Goal: Entertainment & Leisure: Consume media (video, audio)

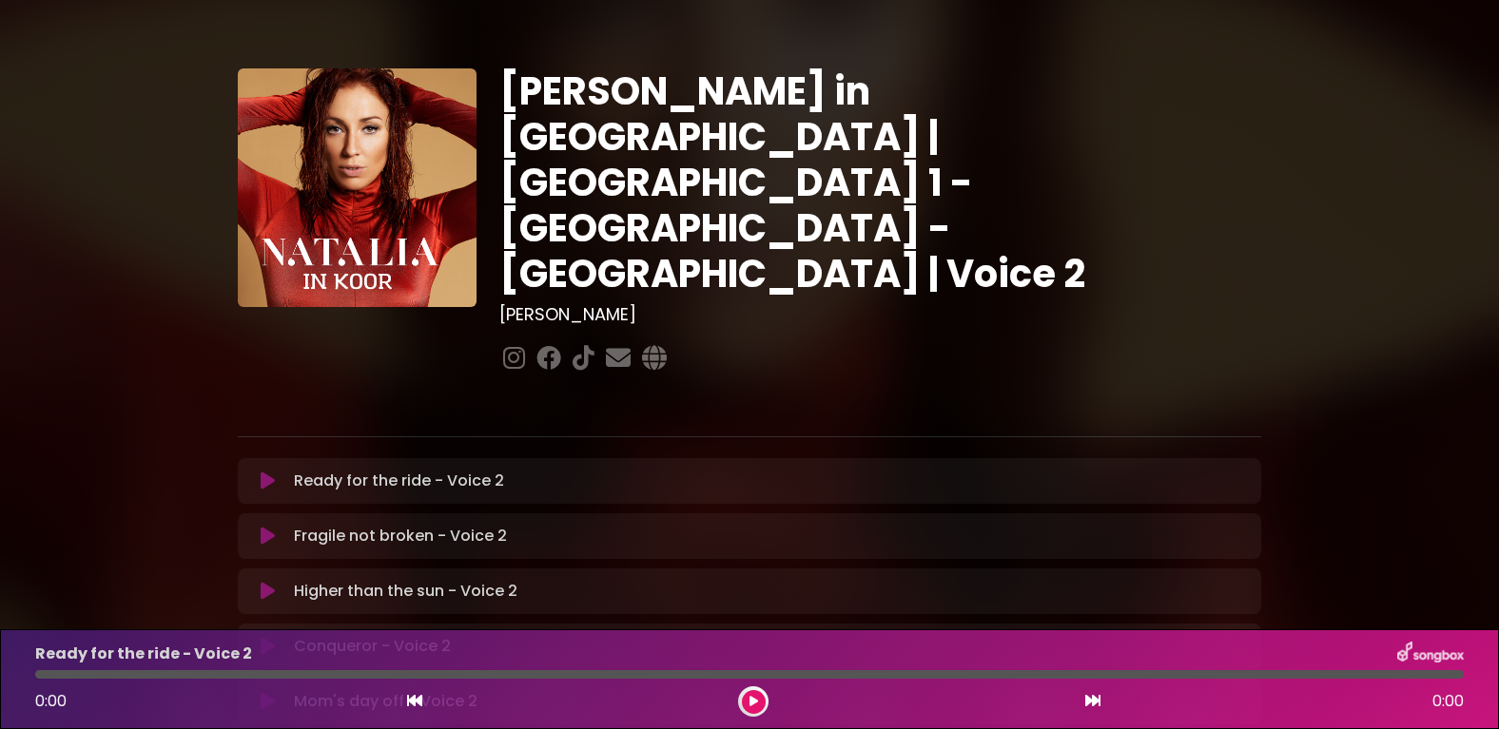
click at [273, 472] on icon at bounding box center [268, 481] width 14 height 19
click at [261, 472] on icon at bounding box center [268, 481] width 14 height 19
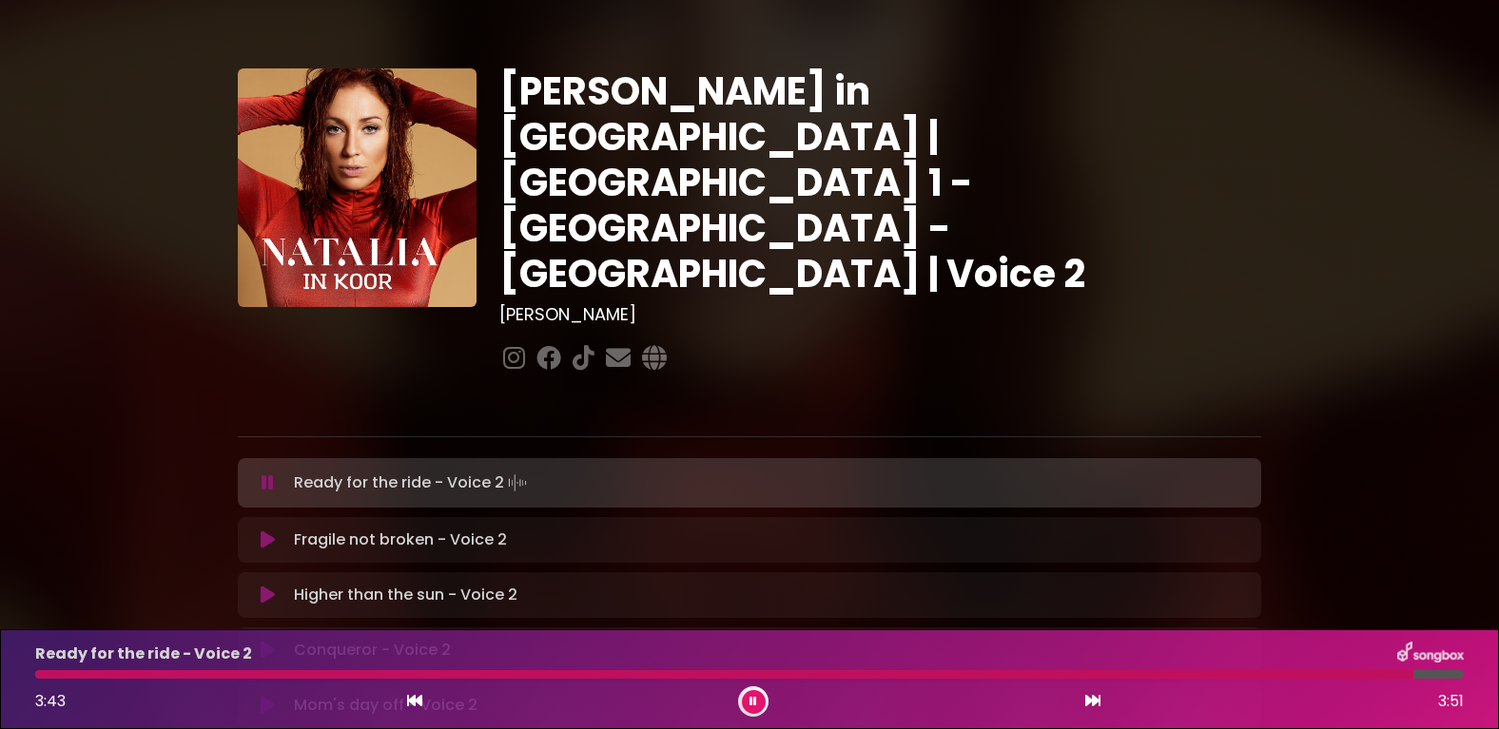
click at [270, 474] on icon at bounding box center [267, 483] width 12 height 19
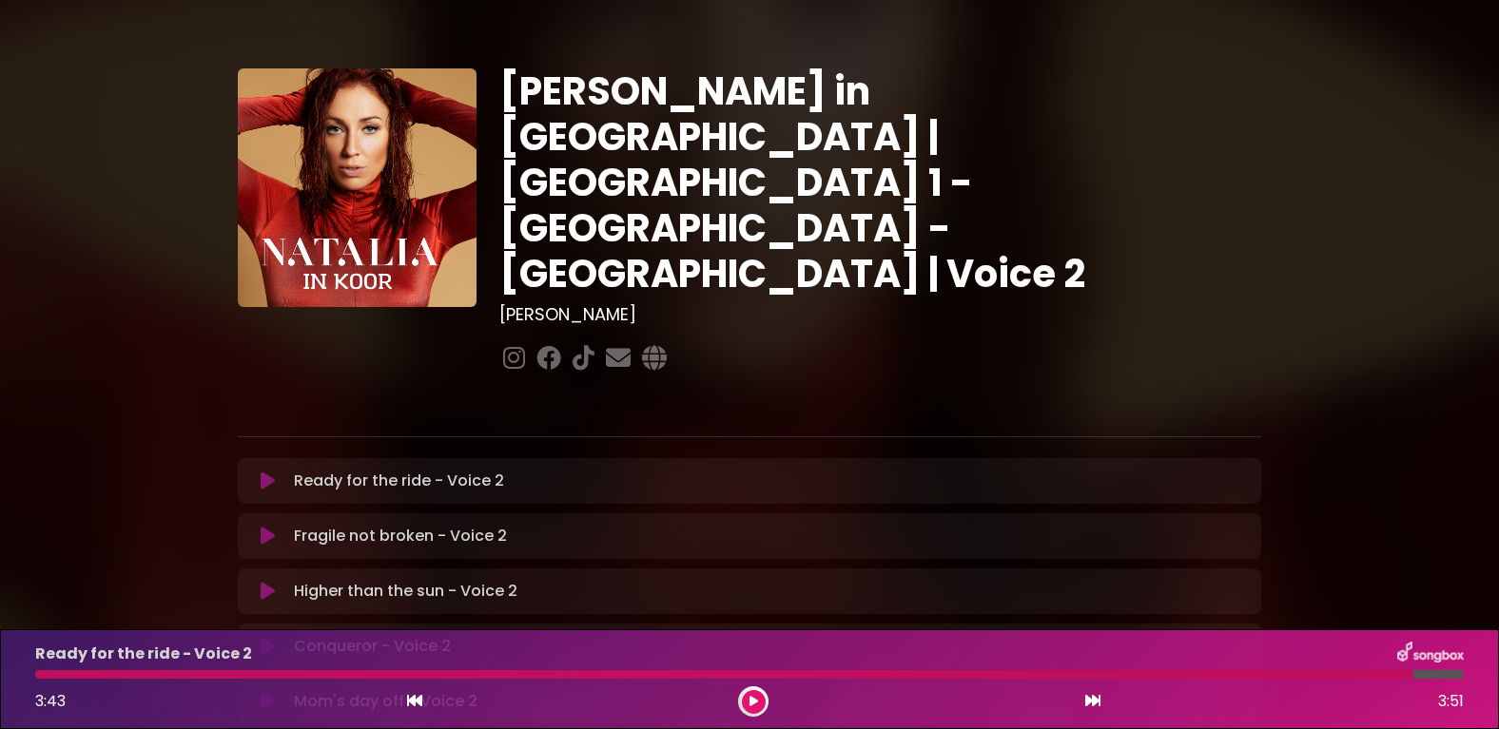
click at [265, 472] on icon at bounding box center [268, 481] width 14 height 19
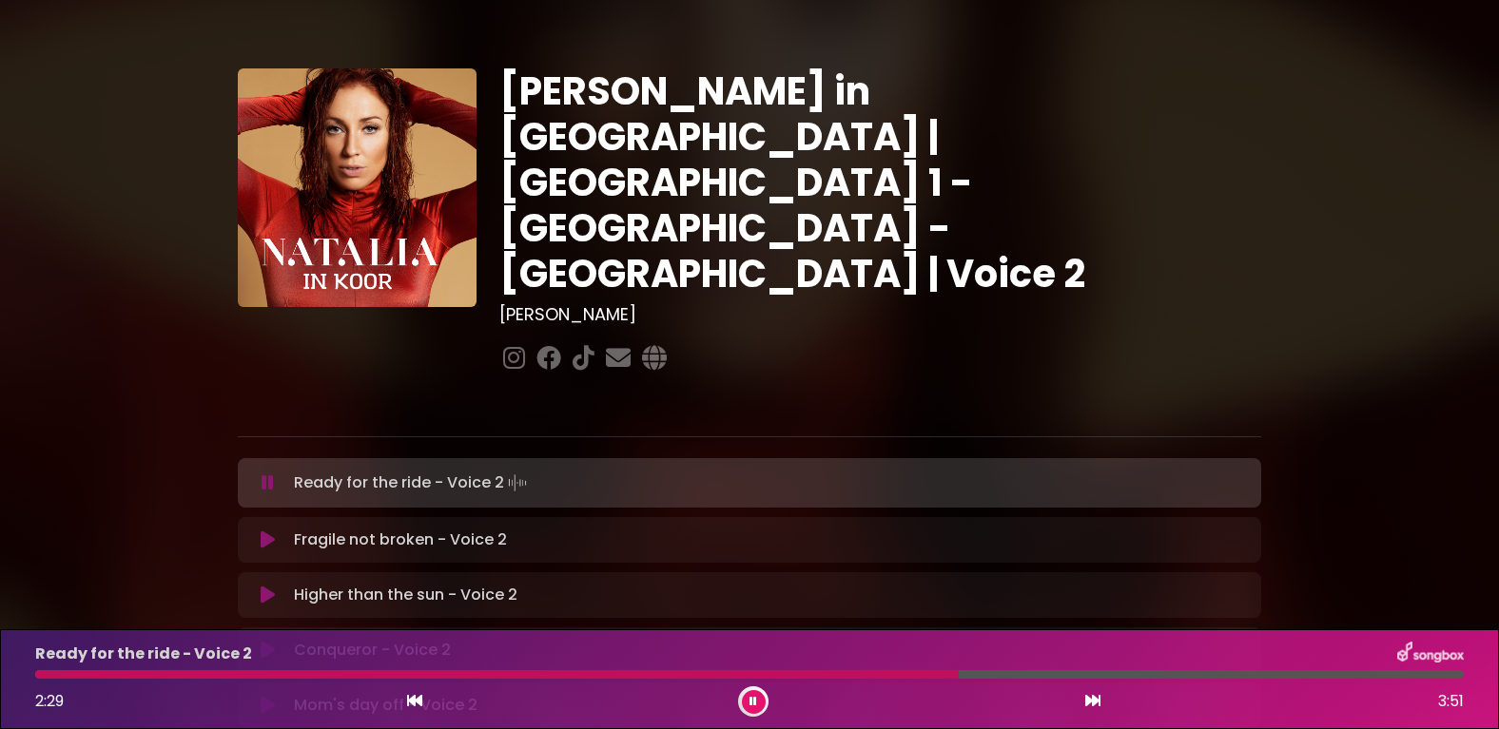
click at [849, 679] on div "Ready for the ride - Voice 2 2:29 3:51" at bounding box center [749, 679] width 1451 height 75
drag, startPoint x: 962, startPoint y: 671, endPoint x: 798, endPoint y: 675, distance: 164.5
click at [798, 675] on div at bounding box center [416, 674] width 763 height 9
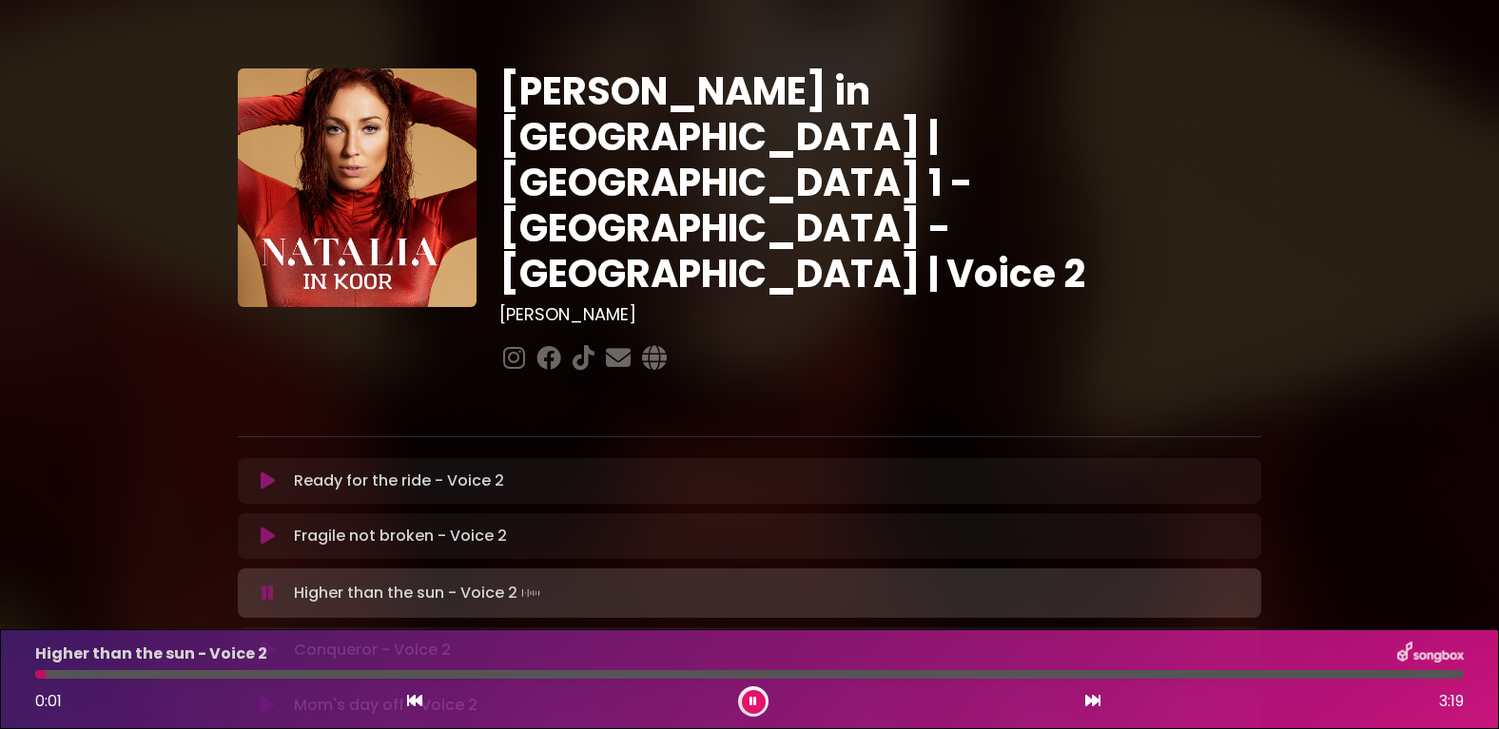
click at [261, 527] on icon at bounding box center [268, 536] width 14 height 19
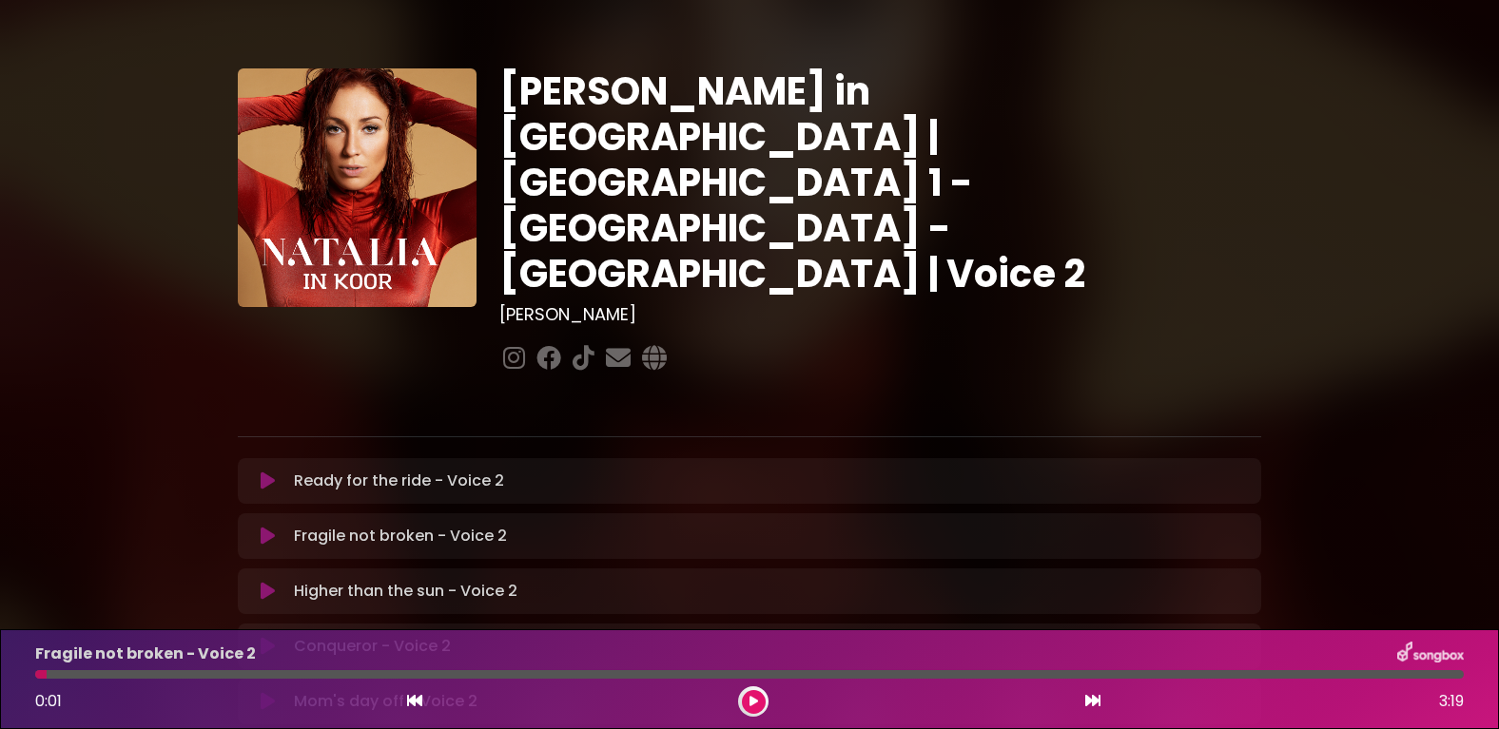
click at [261, 527] on icon at bounding box center [268, 536] width 14 height 19
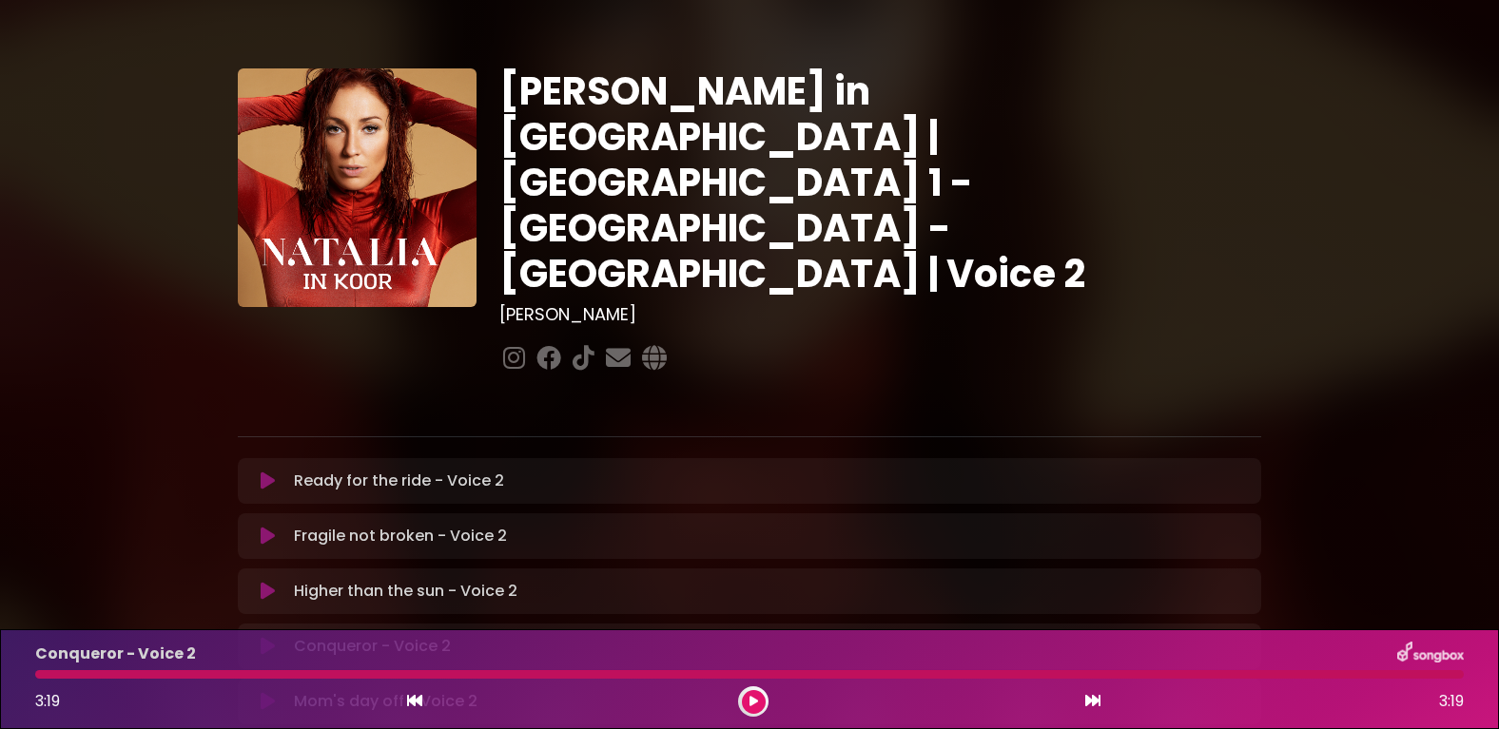
click at [261, 580] on div "Higher than the sun - Voice 2 Loading Track..." at bounding box center [749, 591] width 1000 height 23
click at [269, 582] on icon at bounding box center [268, 591] width 14 height 19
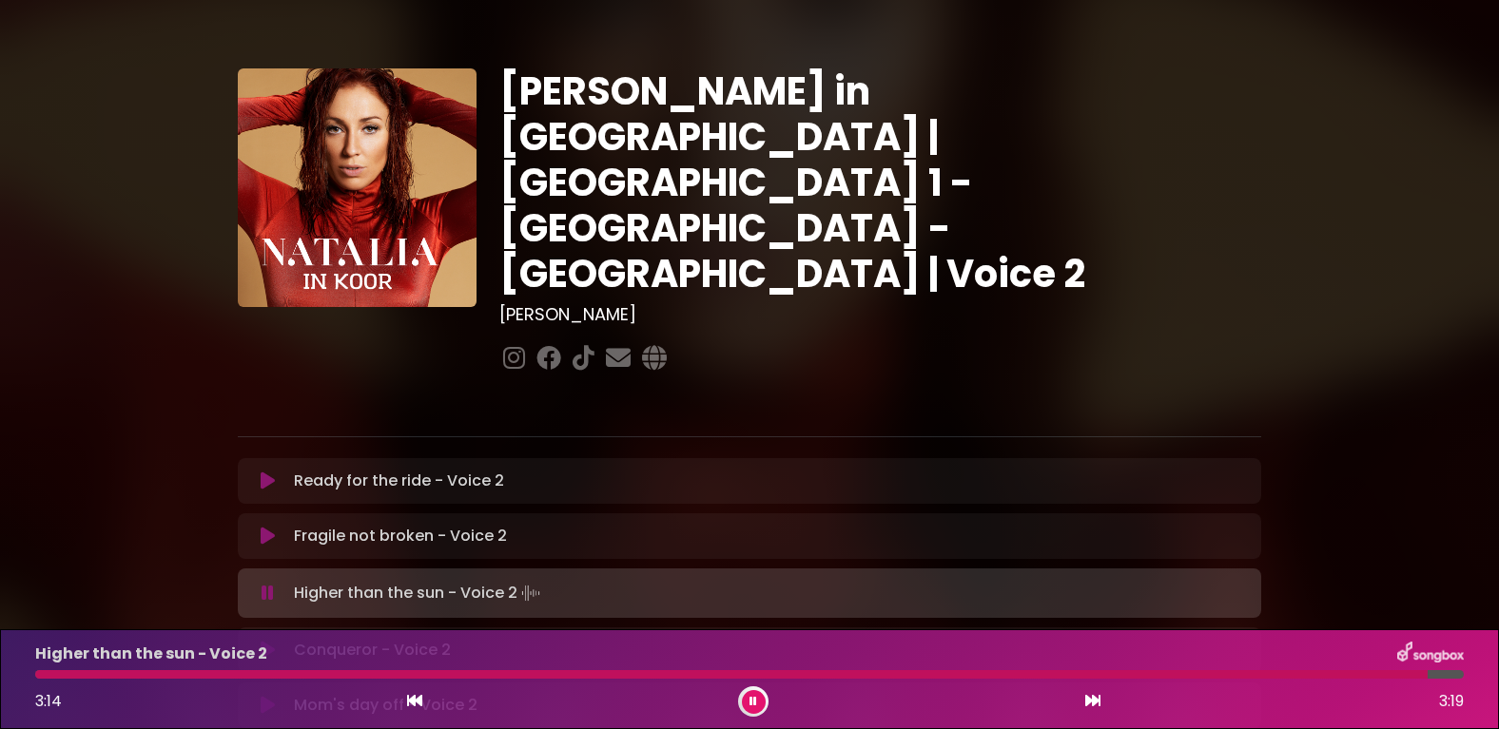
click at [270, 641] on icon at bounding box center [268, 650] width 14 height 19
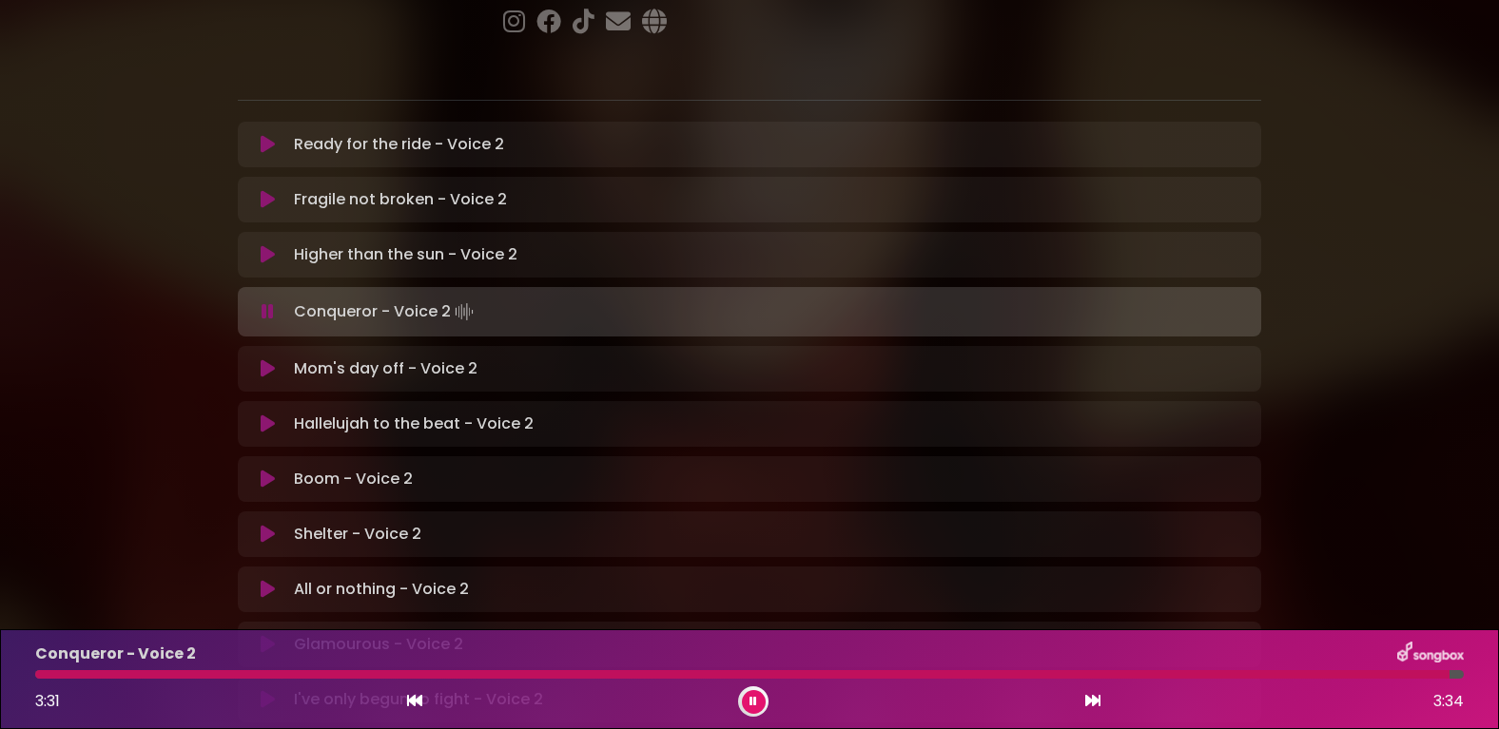
scroll to position [380, 0]
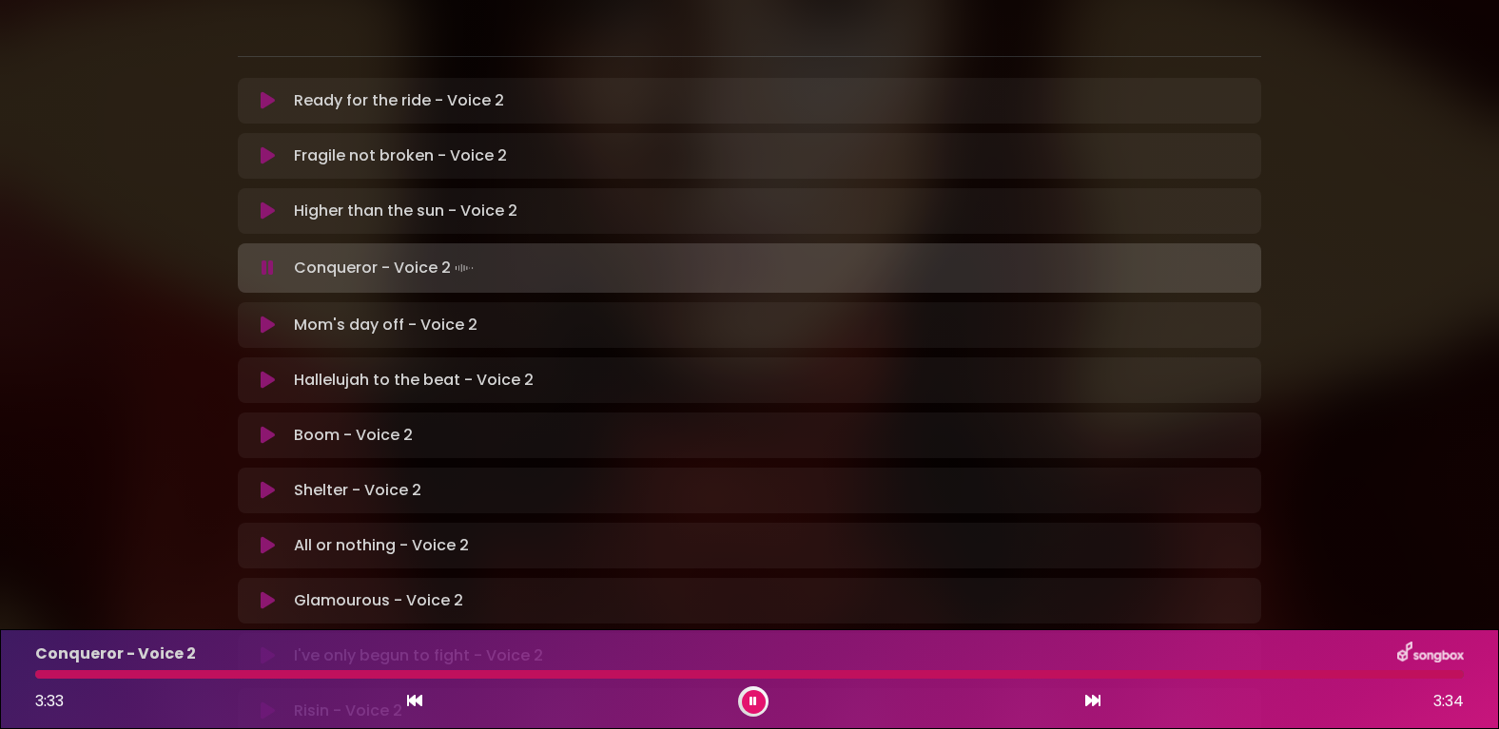
click at [263, 316] on icon at bounding box center [268, 325] width 14 height 19
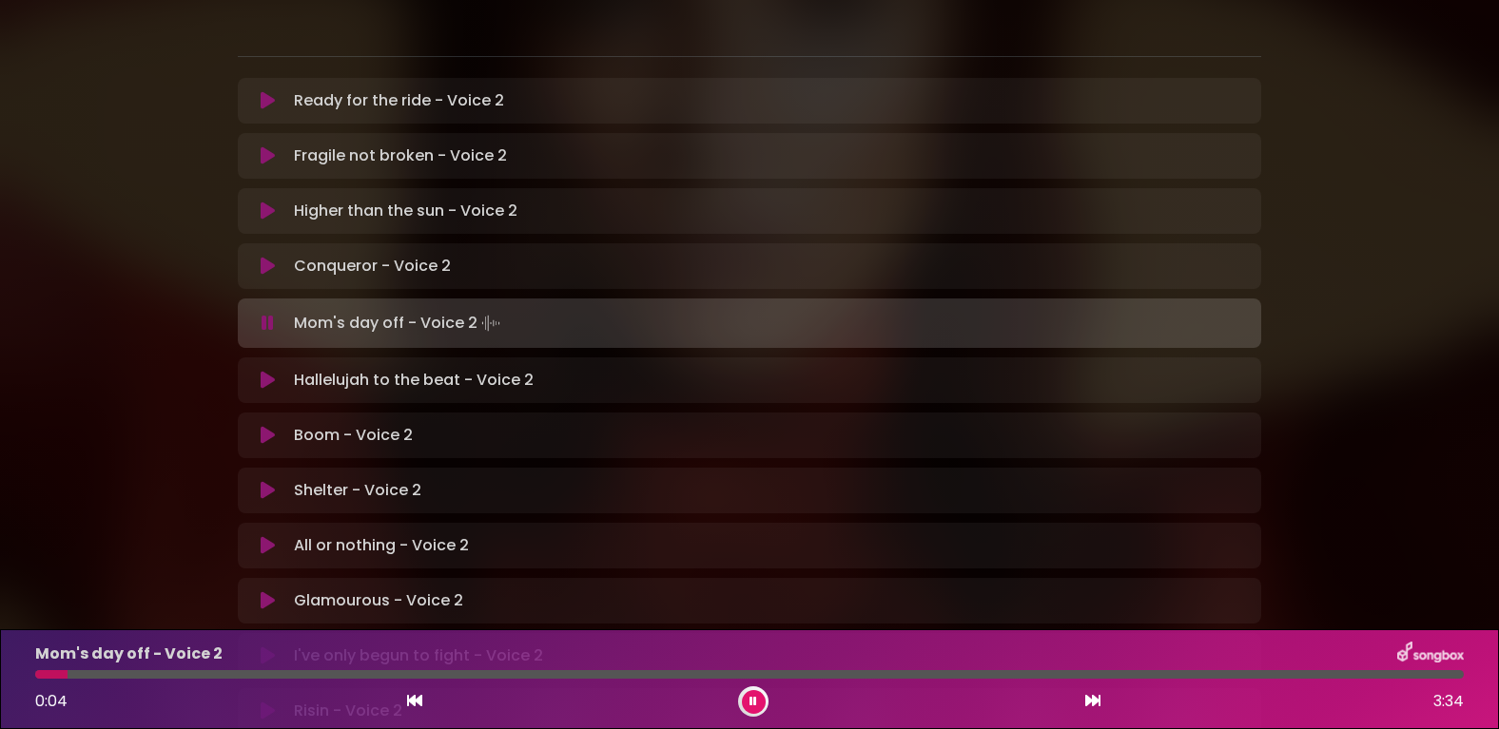
click at [268, 314] on icon at bounding box center [267, 323] width 12 height 19
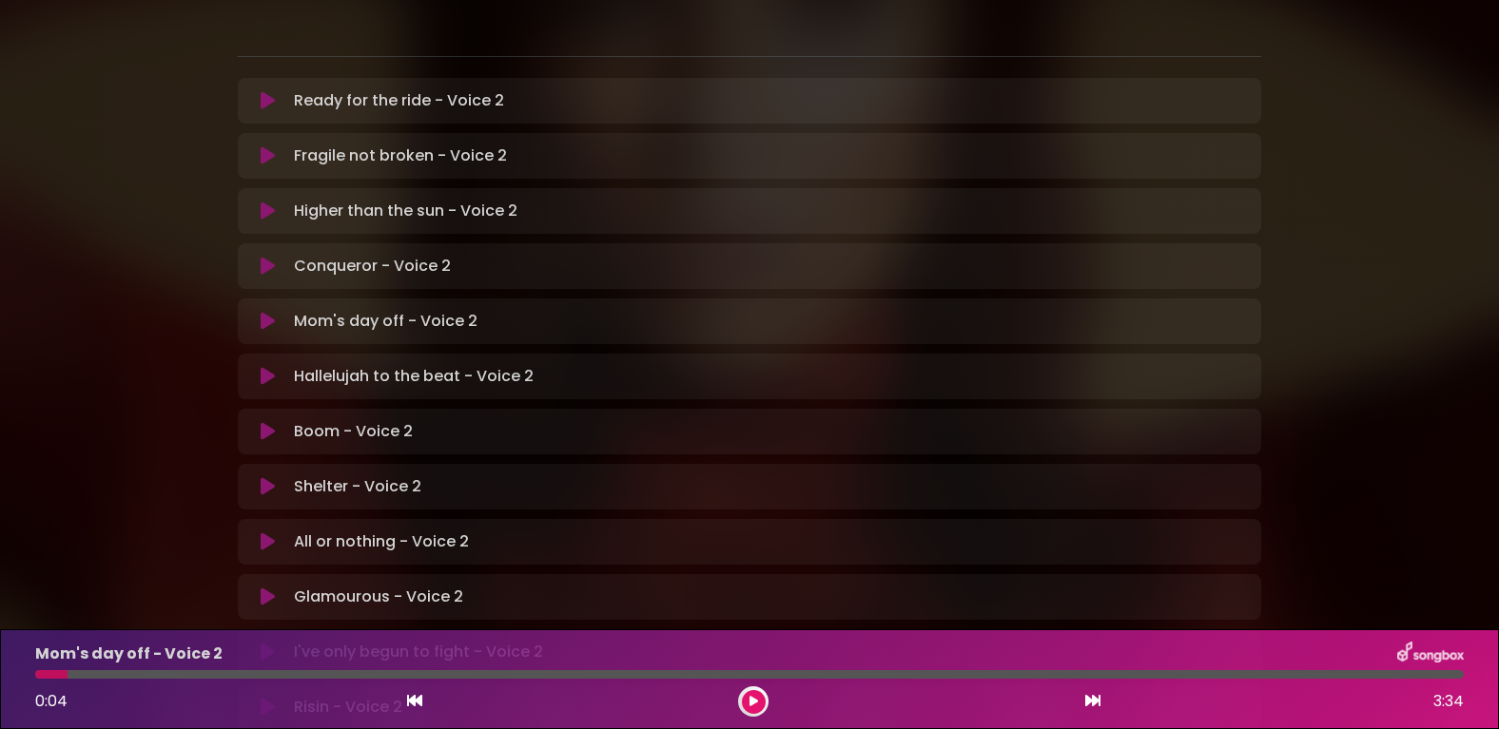
click at [265, 312] on icon at bounding box center [268, 321] width 14 height 19
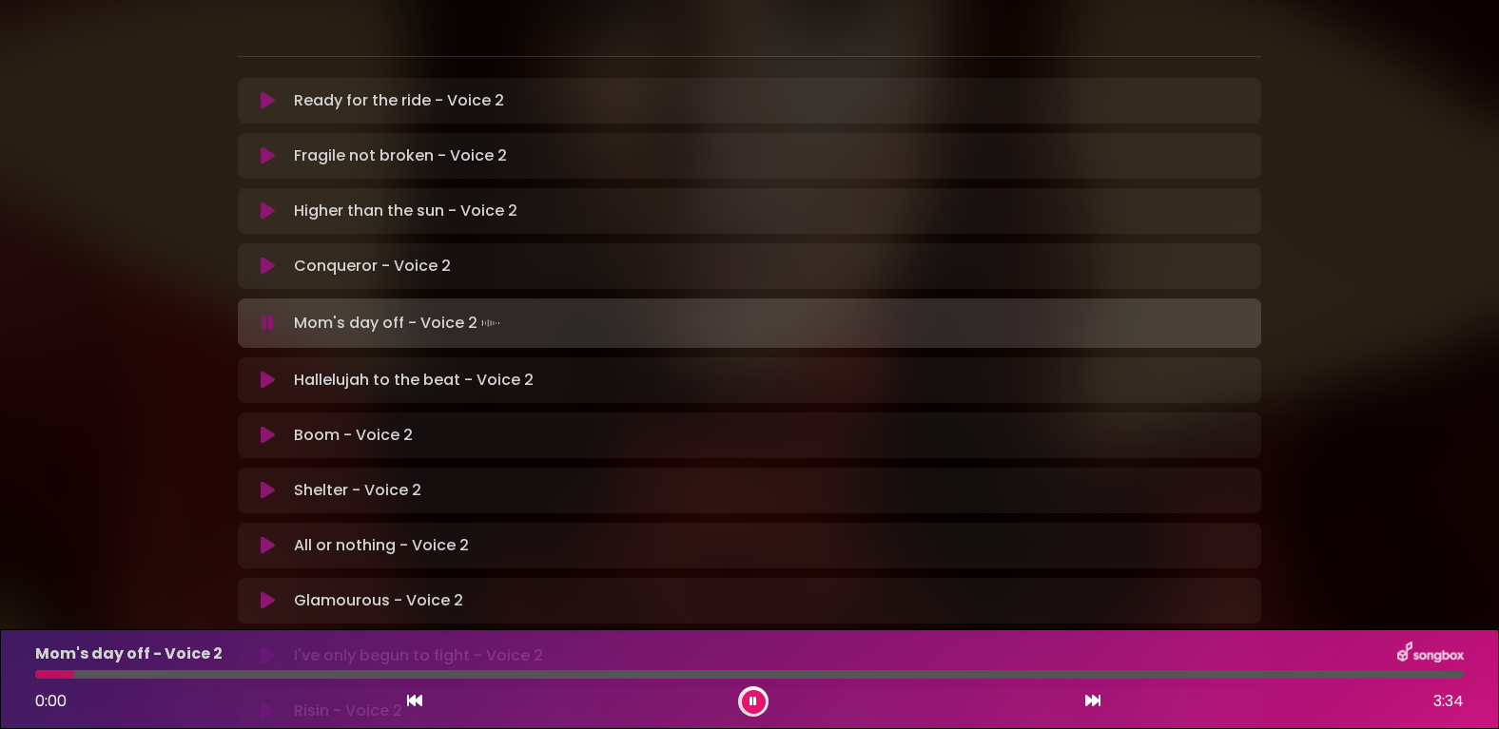
click at [260, 314] on button at bounding box center [267, 323] width 37 height 19
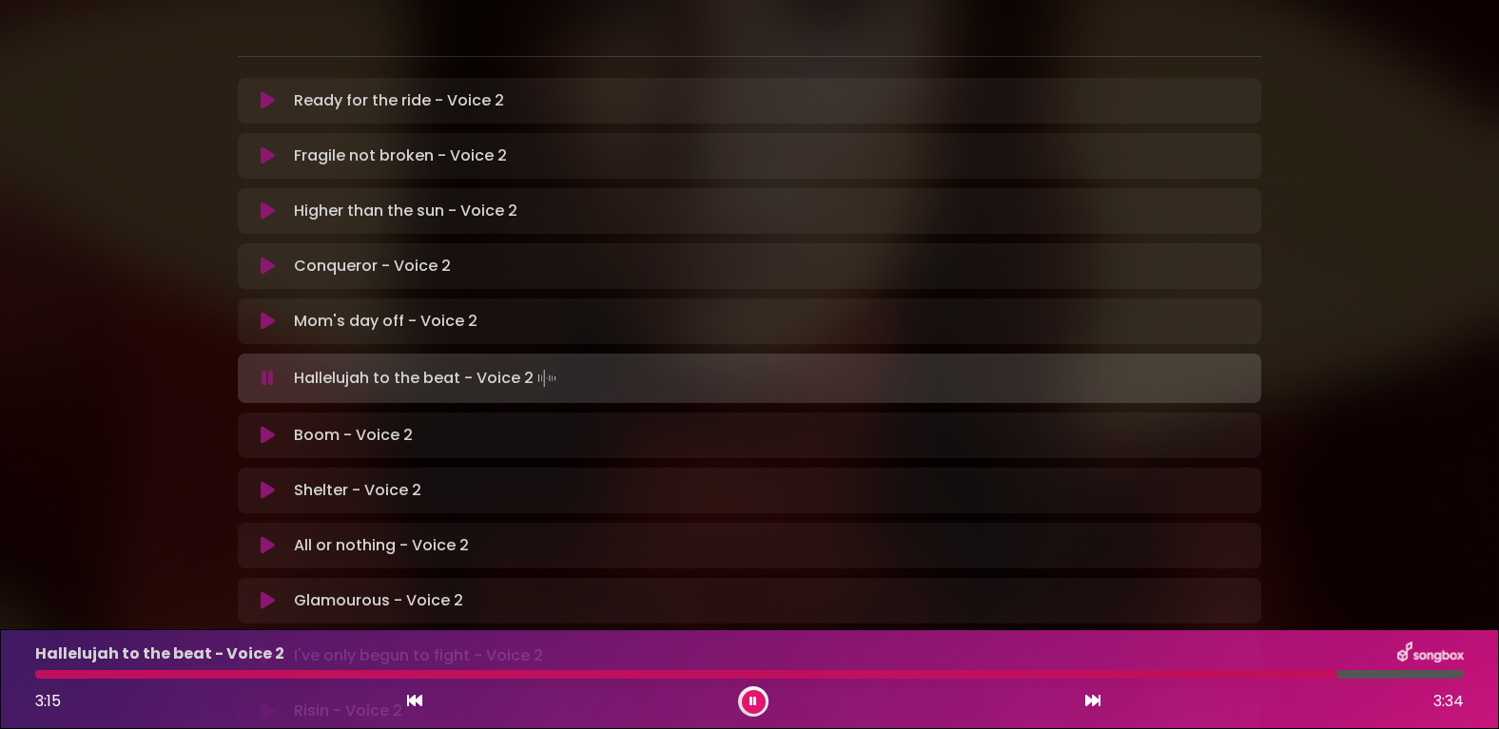
click at [265, 369] on icon at bounding box center [267, 378] width 12 height 19
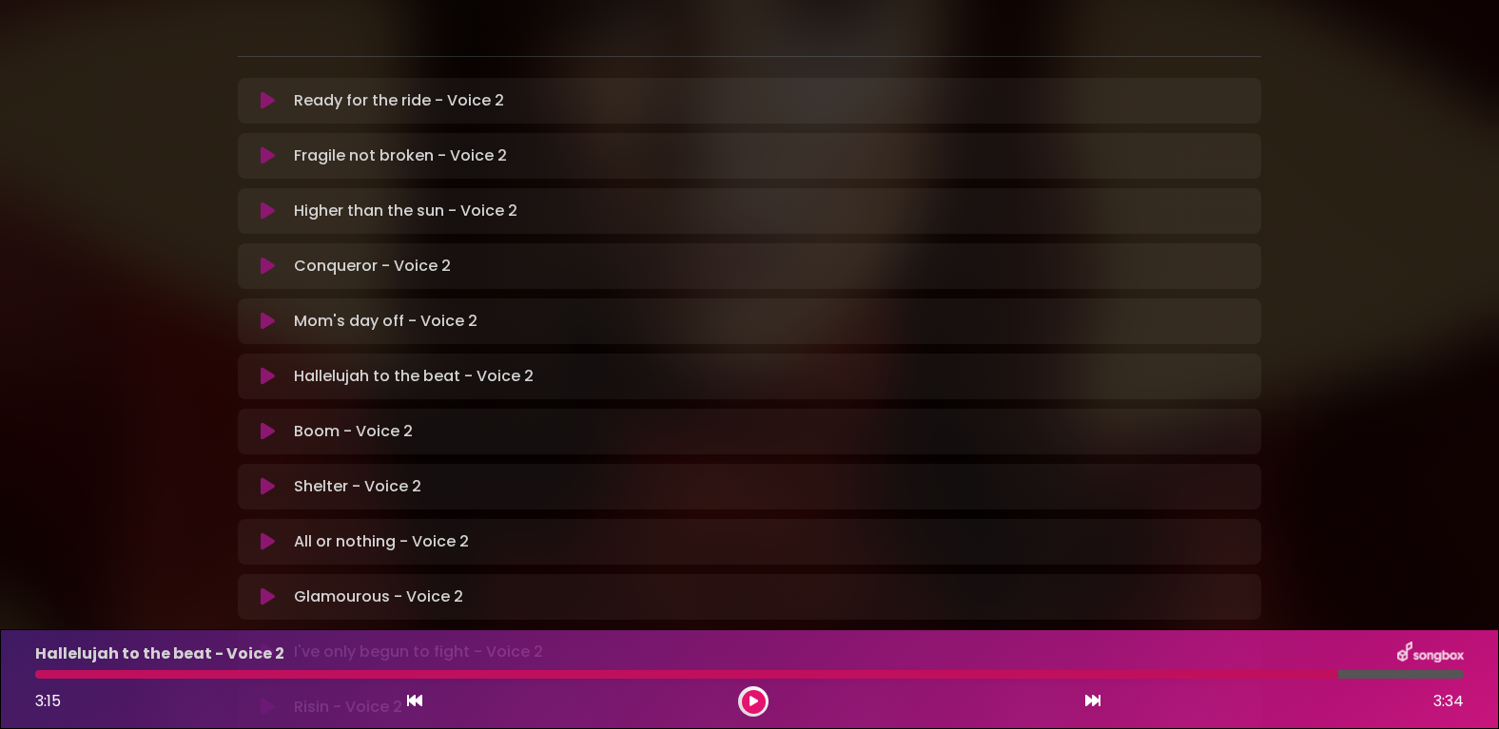
click at [265, 367] on icon at bounding box center [268, 376] width 14 height 19
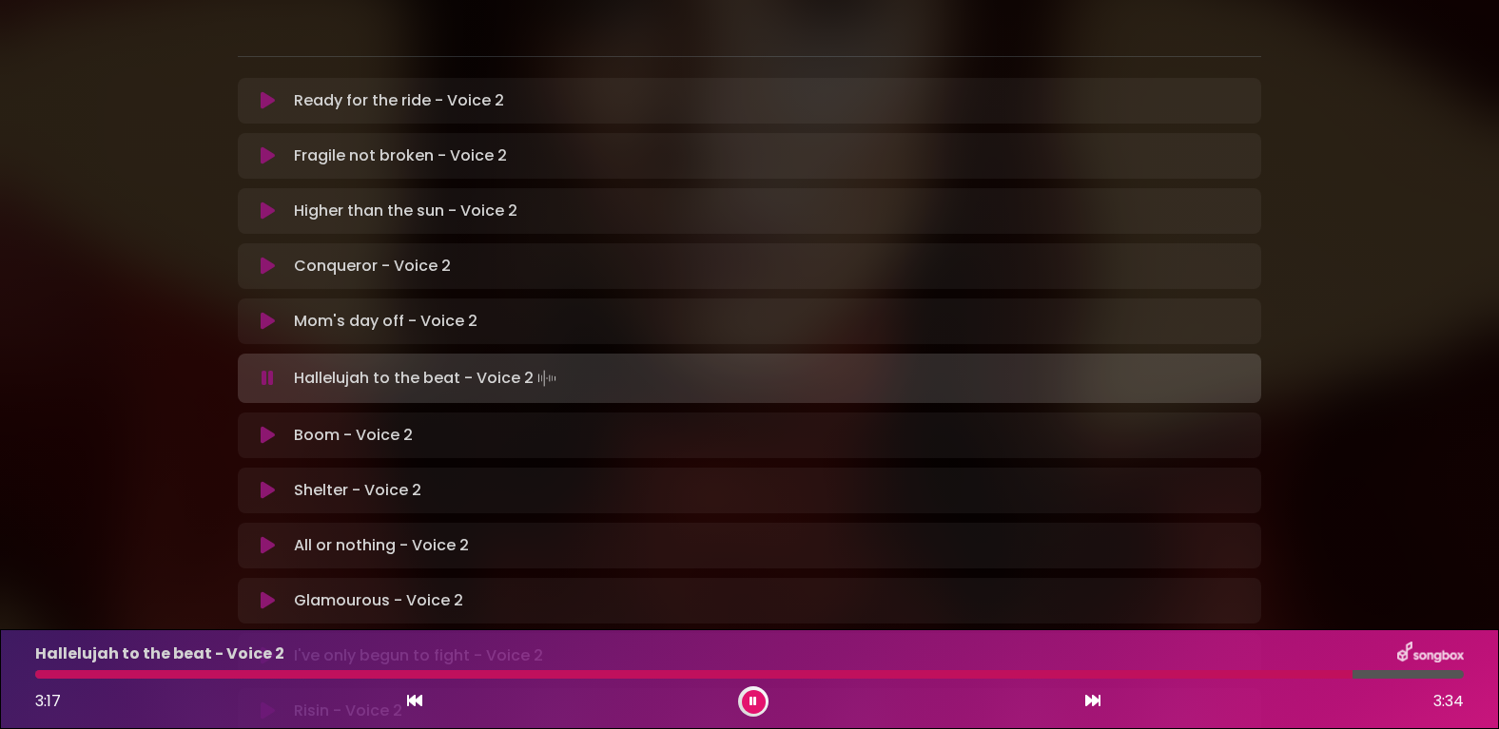
click at [263, 369] on icon at bounding box center [267, 378] width 12 height 19
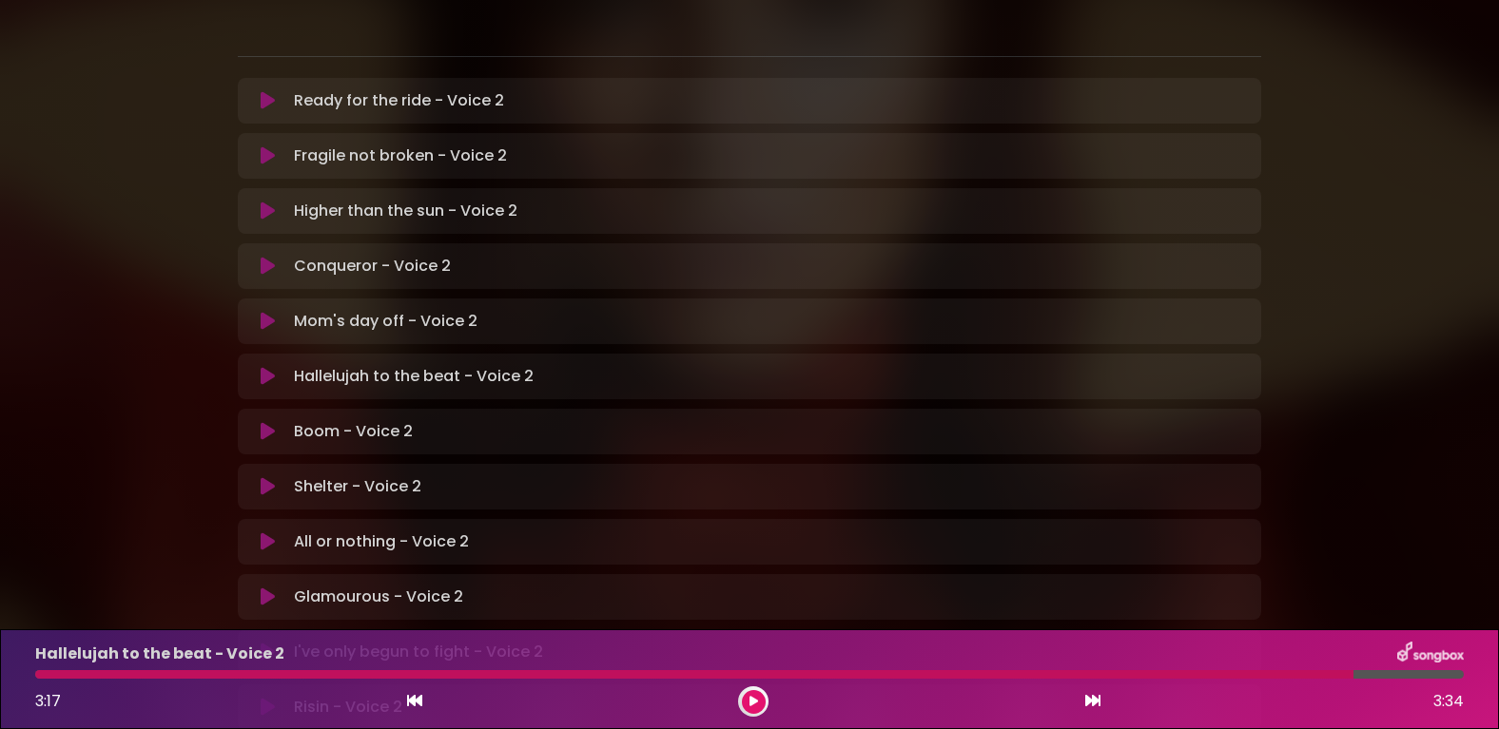
click at [263, 367] on icon at bounding box center [268, 376] width 14 height 19
click at [265, 367] on icon at bounding box center [268, 376] width 14 height 19
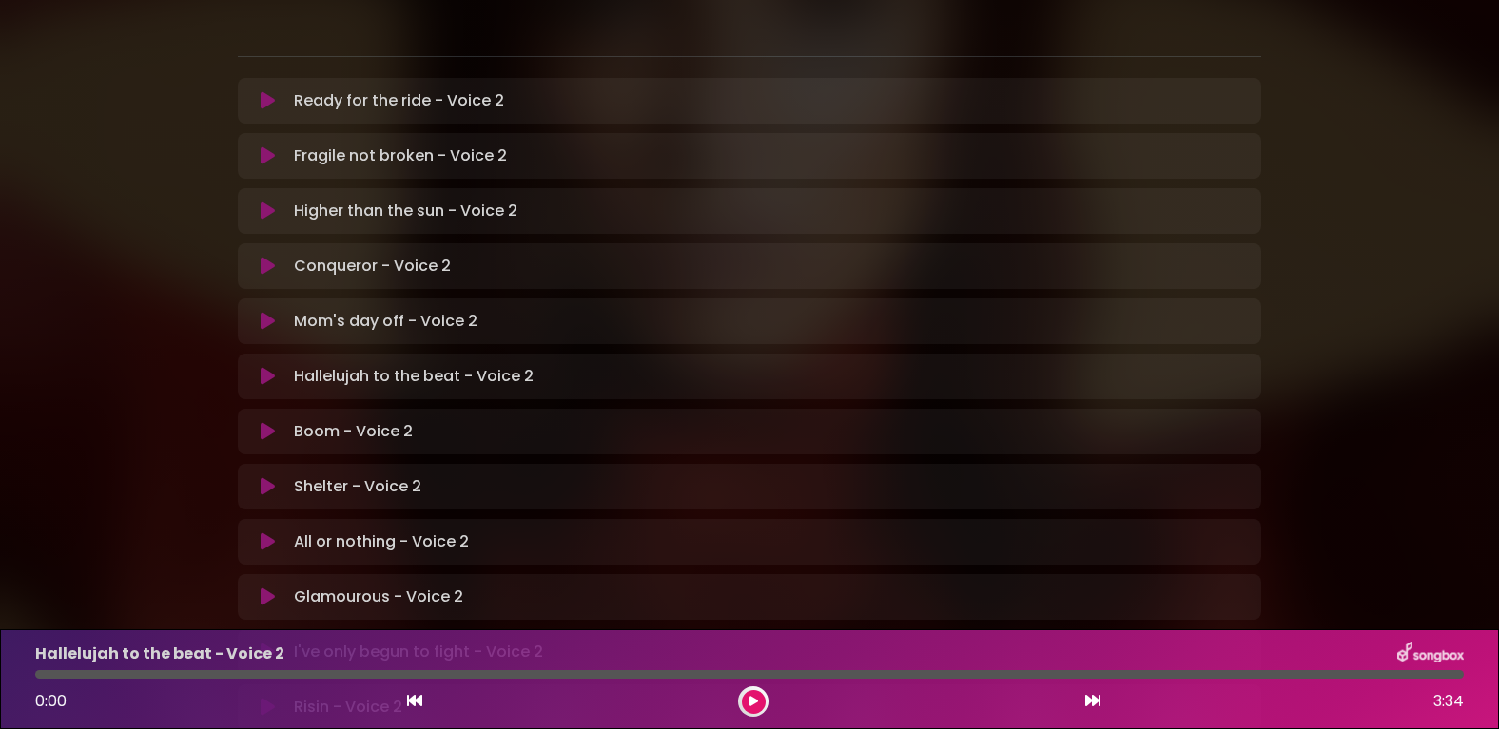
click at [263, 367] on icon at bounding box center [268, 376] width 14 height 19
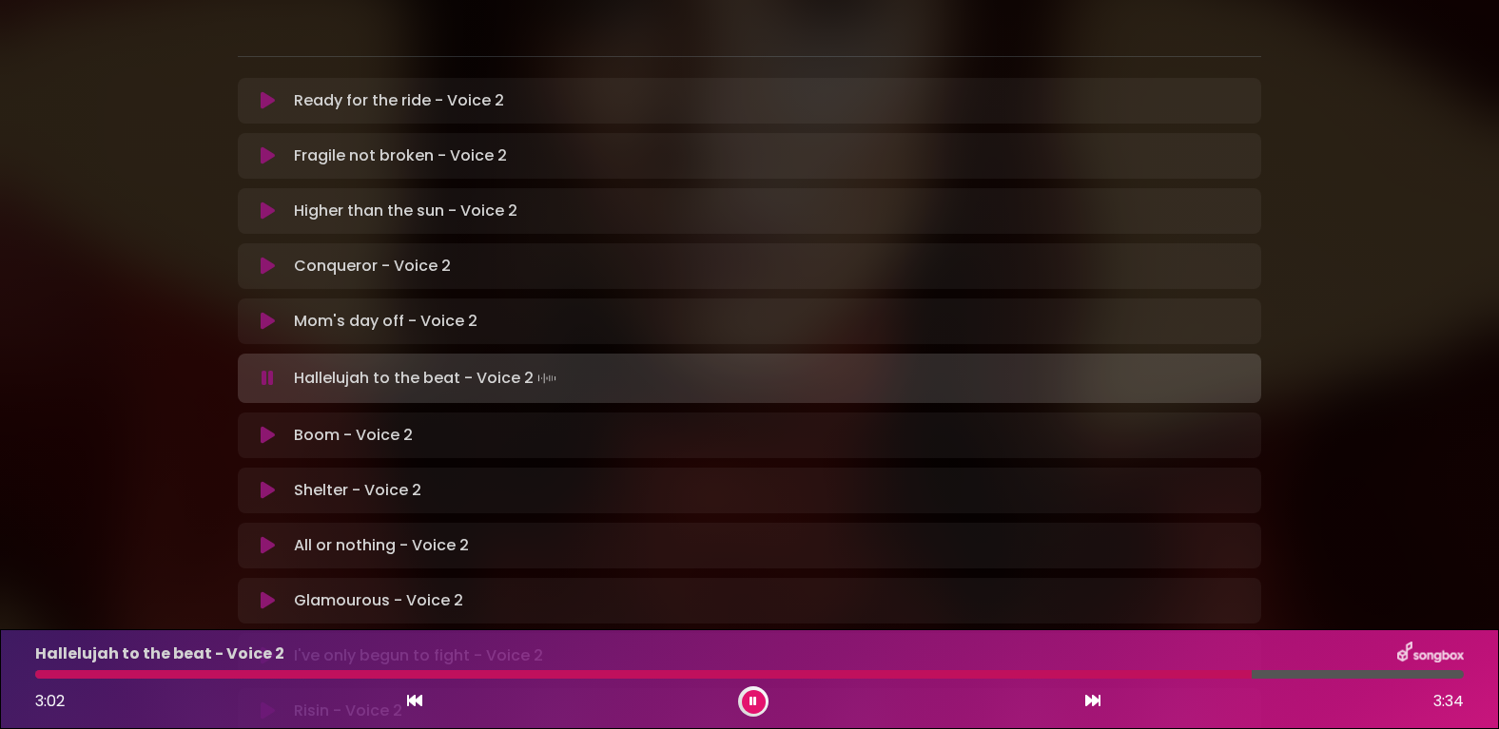
click at [261, 426] on icon at bounding box center [268, 435] width 14 height 19
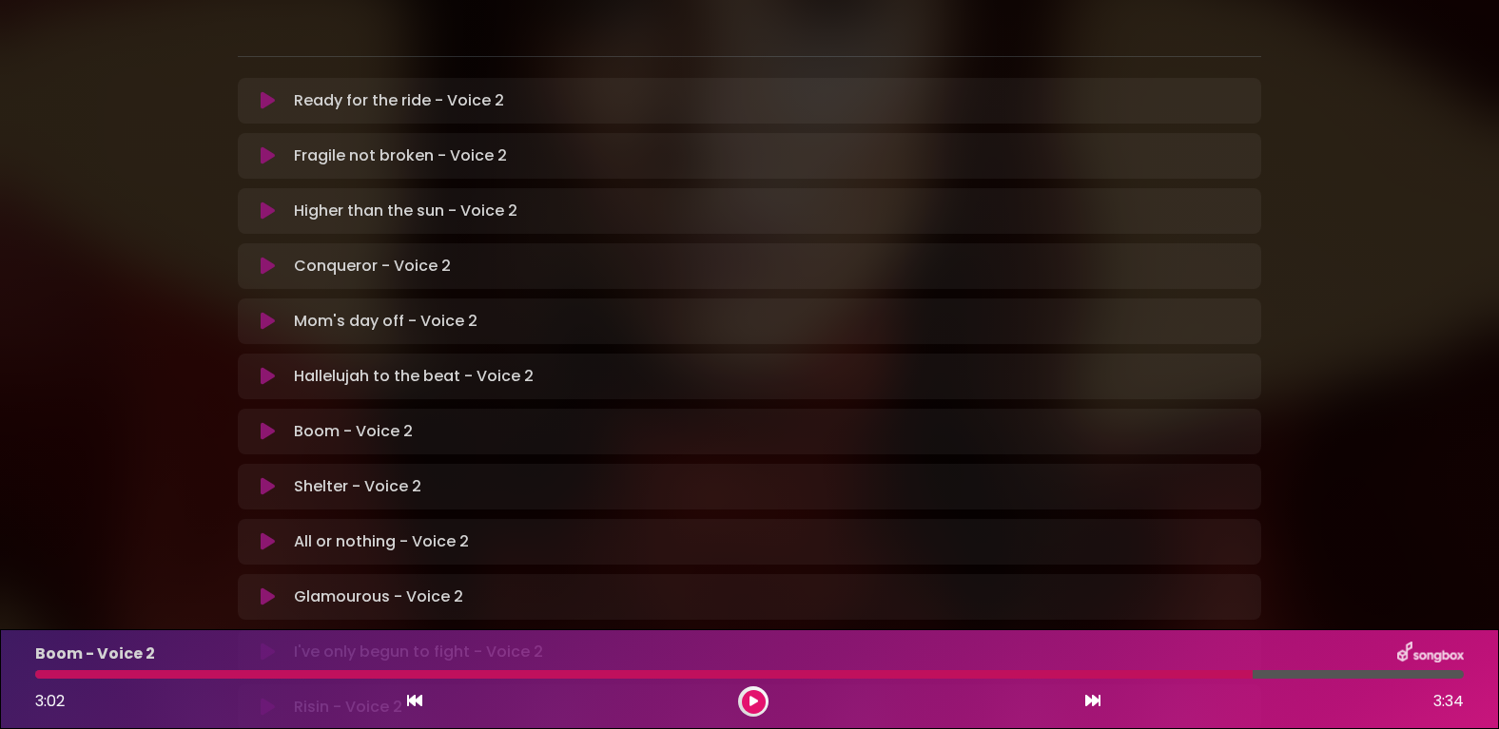
click at [261, 422] on icon at bounding box center [268, 431] width 14 height 19
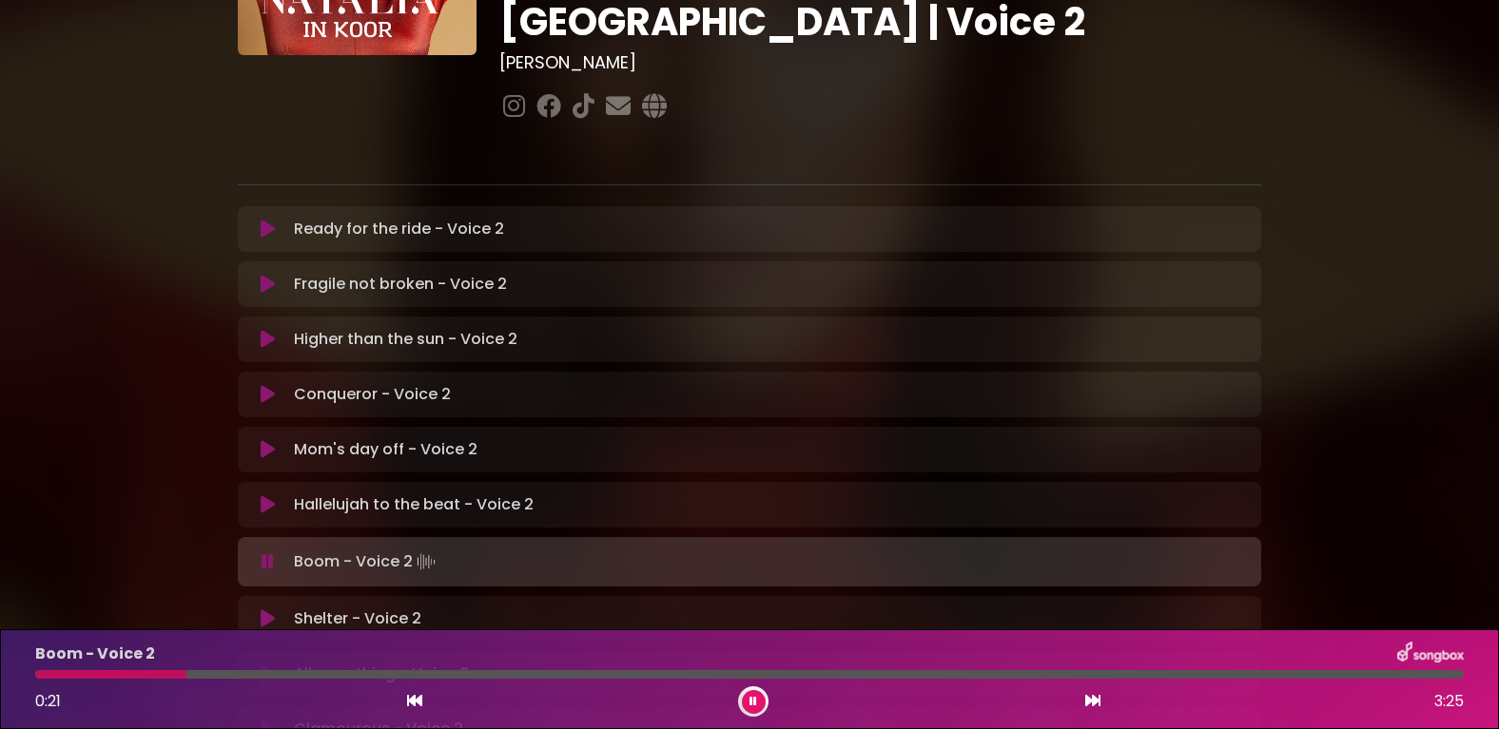
scroll to position [251, 0]
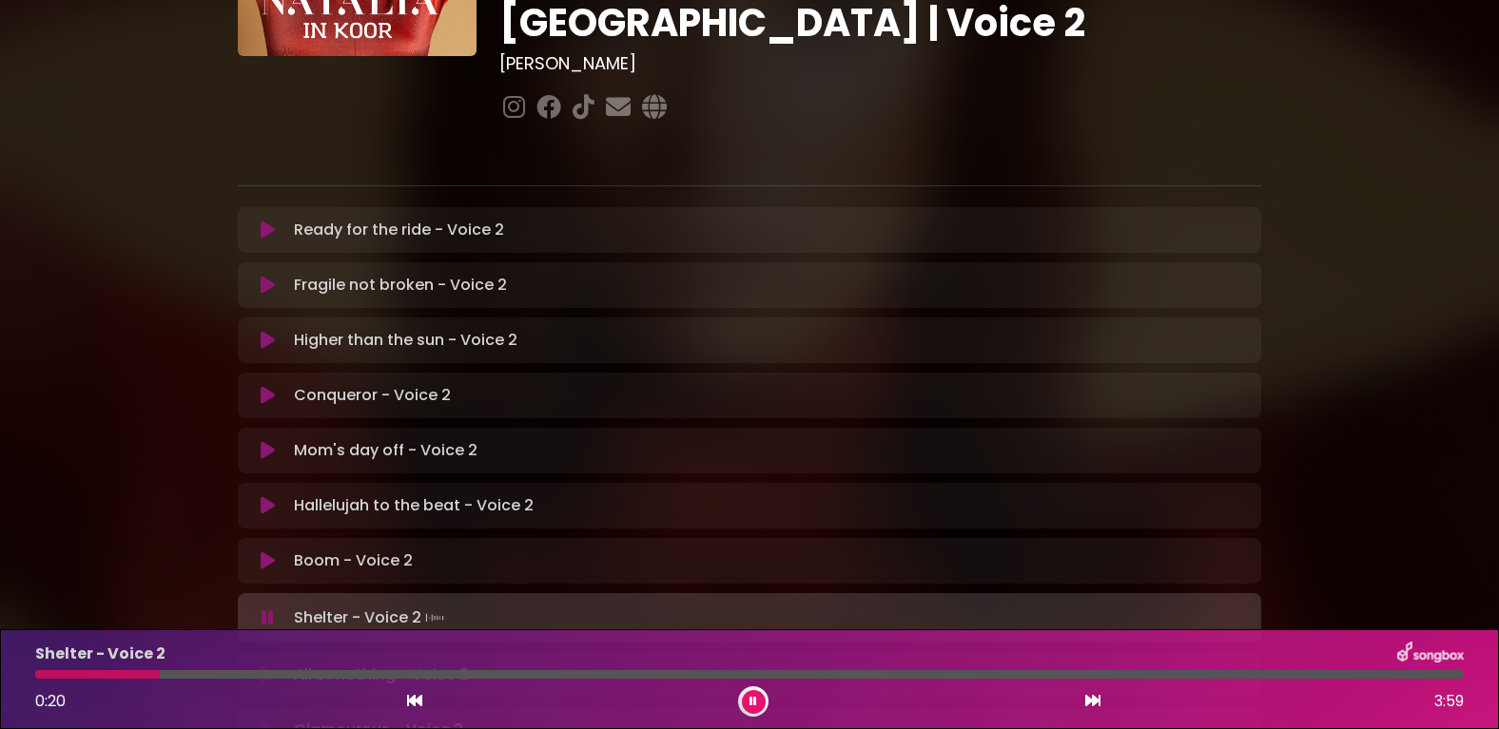
click at [260, 609] on button at bounding box center [267, 618] width 37 height 19
